Goal: Information Seeking & Learning: Learn about a topic

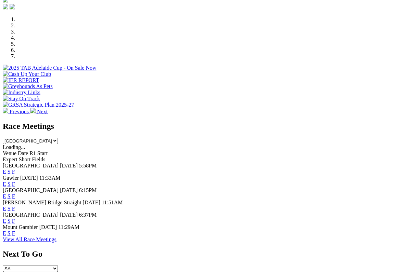
scroll to position [197, 0]
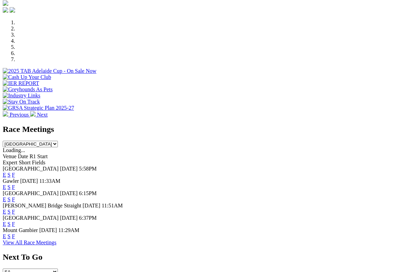
click at [11, 234] on link "S" at bounding box center [9, 237] width 3 height 6
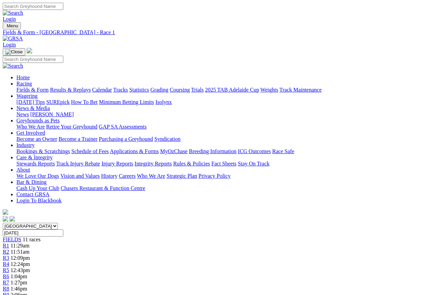
click at [18, 87] on link "Fields & Form" at bounding box center [32, 90] width 32 height 6
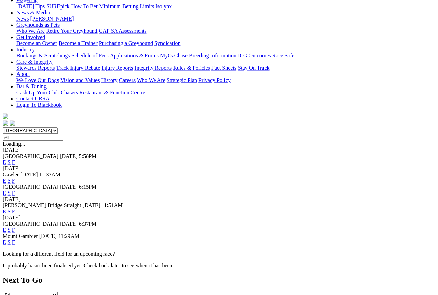
scroll to position [96, 0]
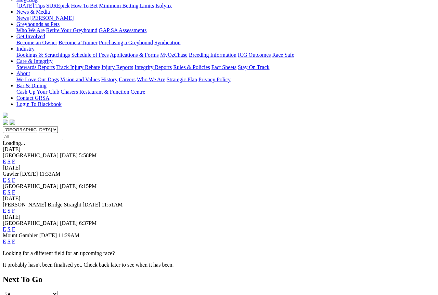
click at [15, 239] on link "F" at bounding box center [13, 242] width 3 height 6
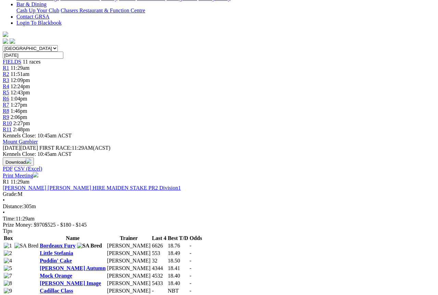
scroll to position [177, 0]
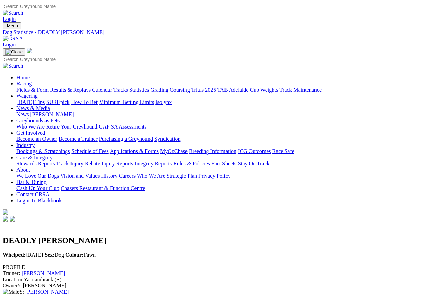
click at [28, 87] on link "Fields & Form" at bounding box center [32, 90] width 32 height 6
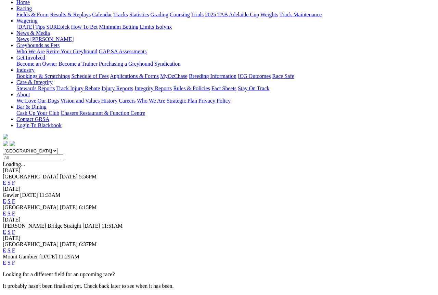
scroll to position [77, 0]
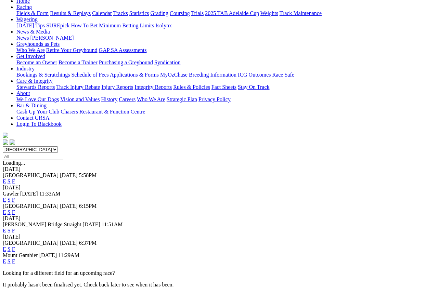
click at [15, 259] on link "F" at bounding box center [13, 262] width 3 height 6
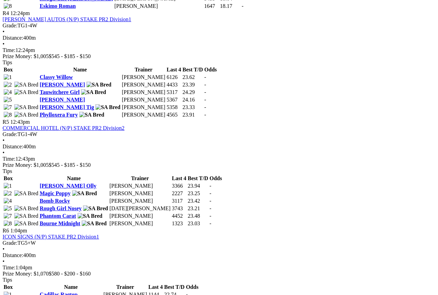
scroll to position [696, 2]
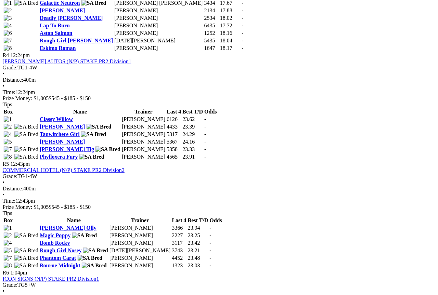
scroll to position [653, 2]
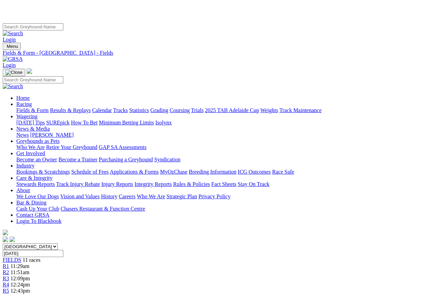
scroll to position [0, 0]
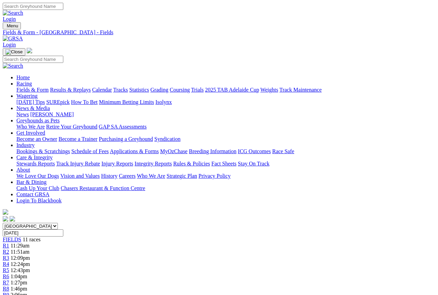
click at [24, 87] on link "Fields & Form" at bounding box center [32, 90] width 32 height 6
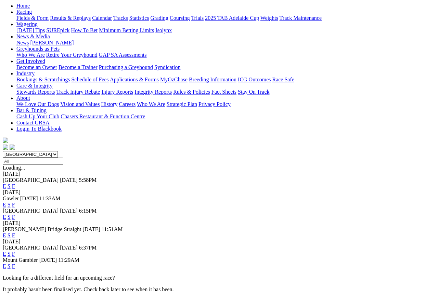
scroll to position [72, 0]
click at [11, 263] on link "S" at bounding box center [9, 266] width 3 height 6
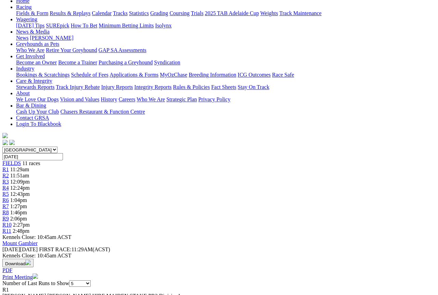
scroll to position [75, 1]
